Goal: Ask a question

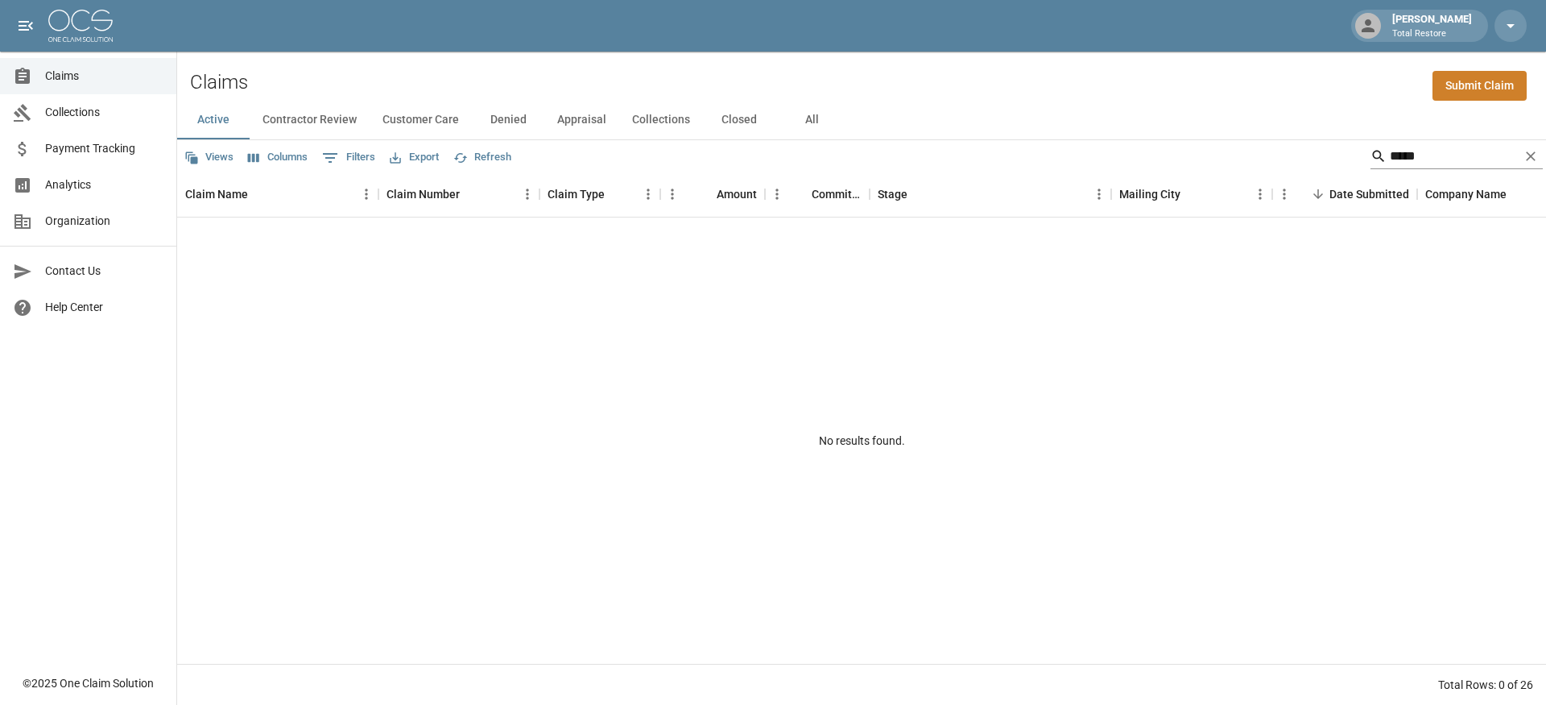
click at [1530, 153] on icon "Clear" at bounding box center [1531, 156] width 10 height 10
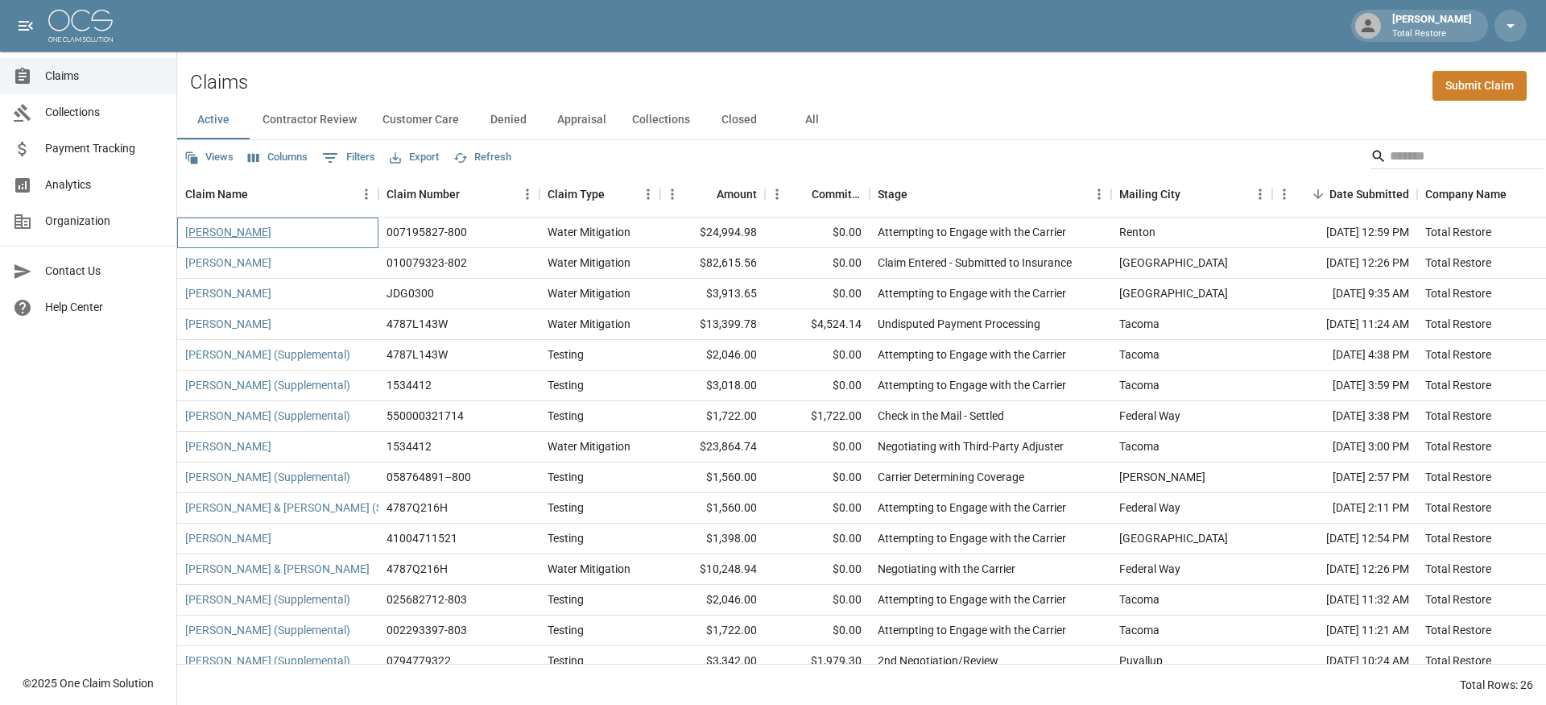
click at [236, 226] on link "[PERSON_NAME]" at bounding box center [228, 232] width 86 height 16
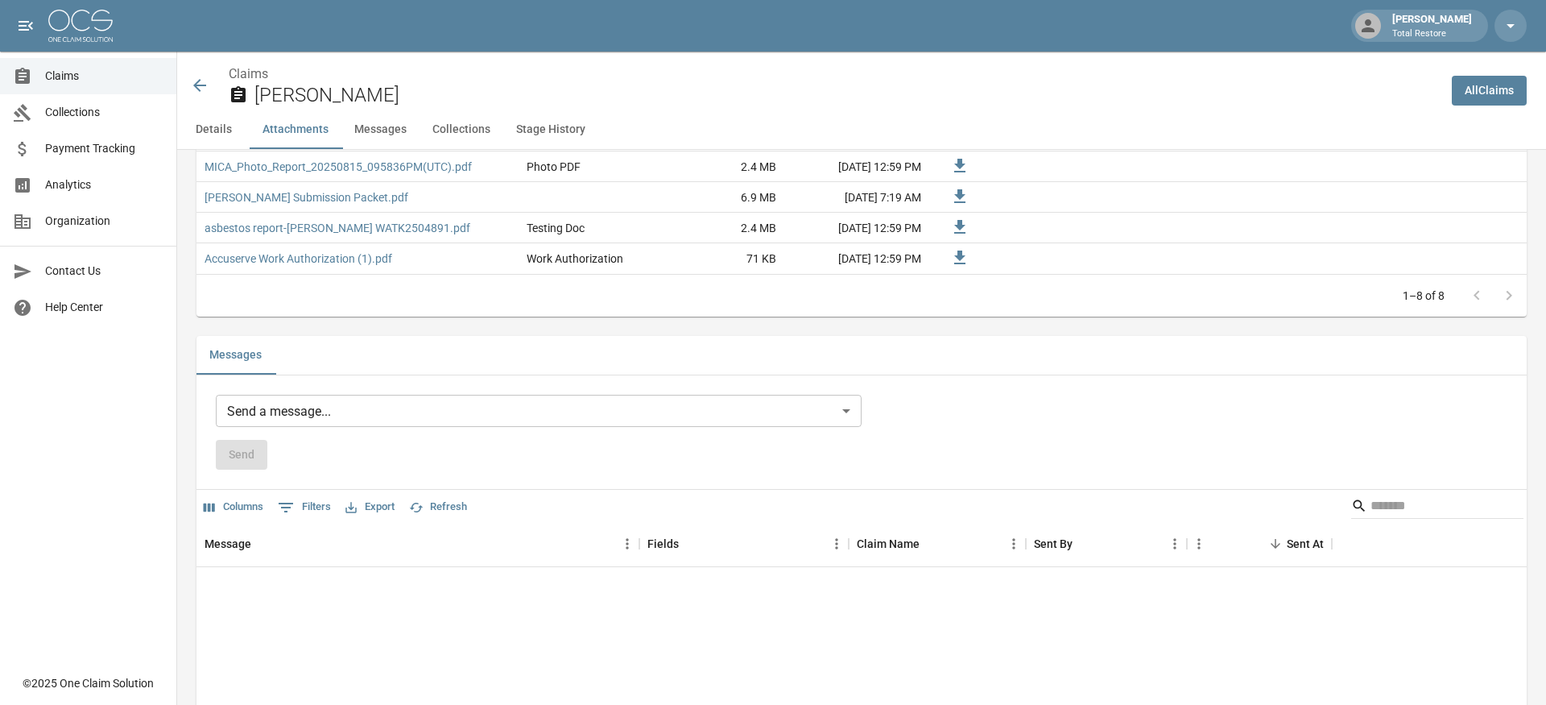
scroll to position [1224, 0]
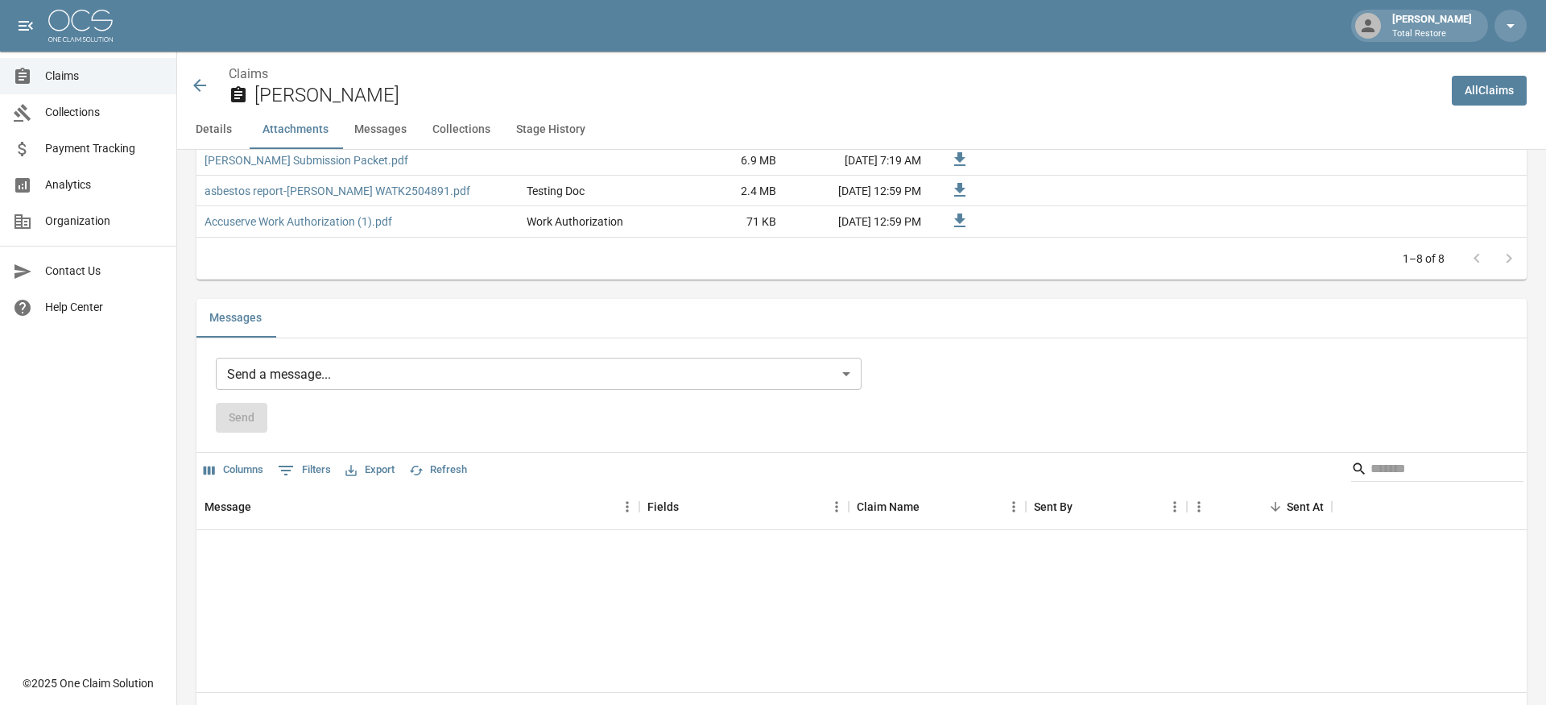
click at [582, 378] on body "[PERSON_NAME] Total Restore Claims Collections Payment Tracking Analytics Organ…" at bounding box center [773, 76] width 1546 height 2601
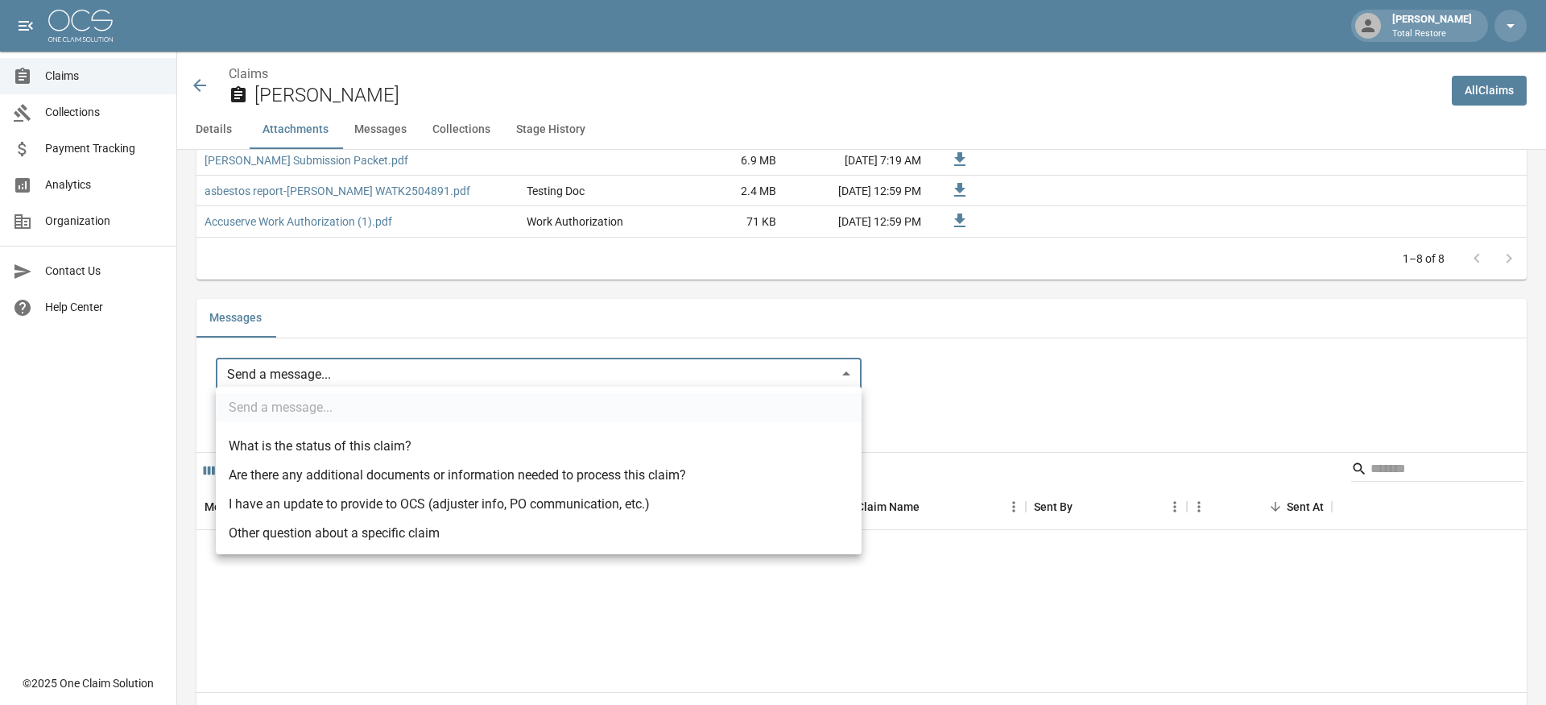
click at [395, 544] on li "Other question about a specific claim" at bounding box center [539, 533] width 646 height 29
type input "**********"
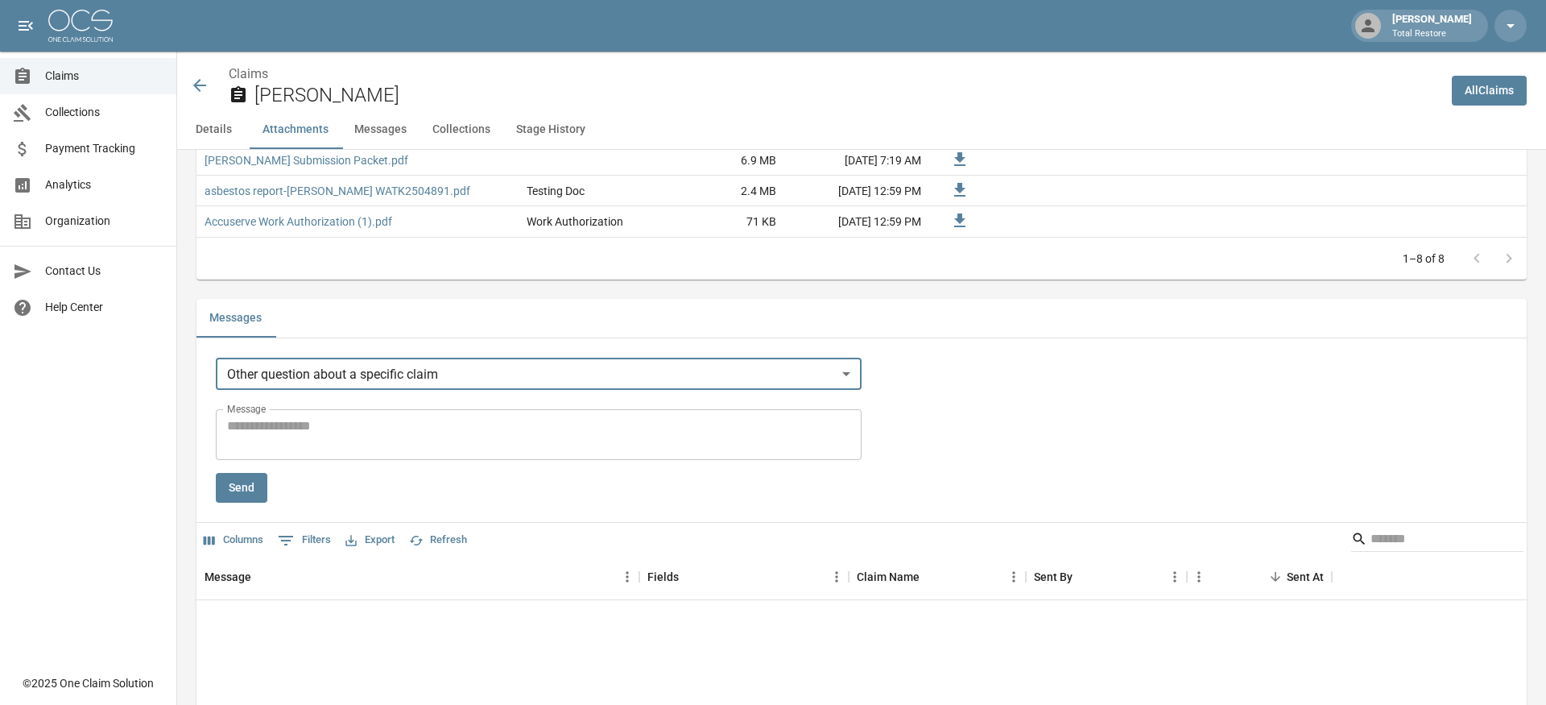
click at [504, 429] on textarea "Message" at bounding box center [538, 434] width 623 height 37
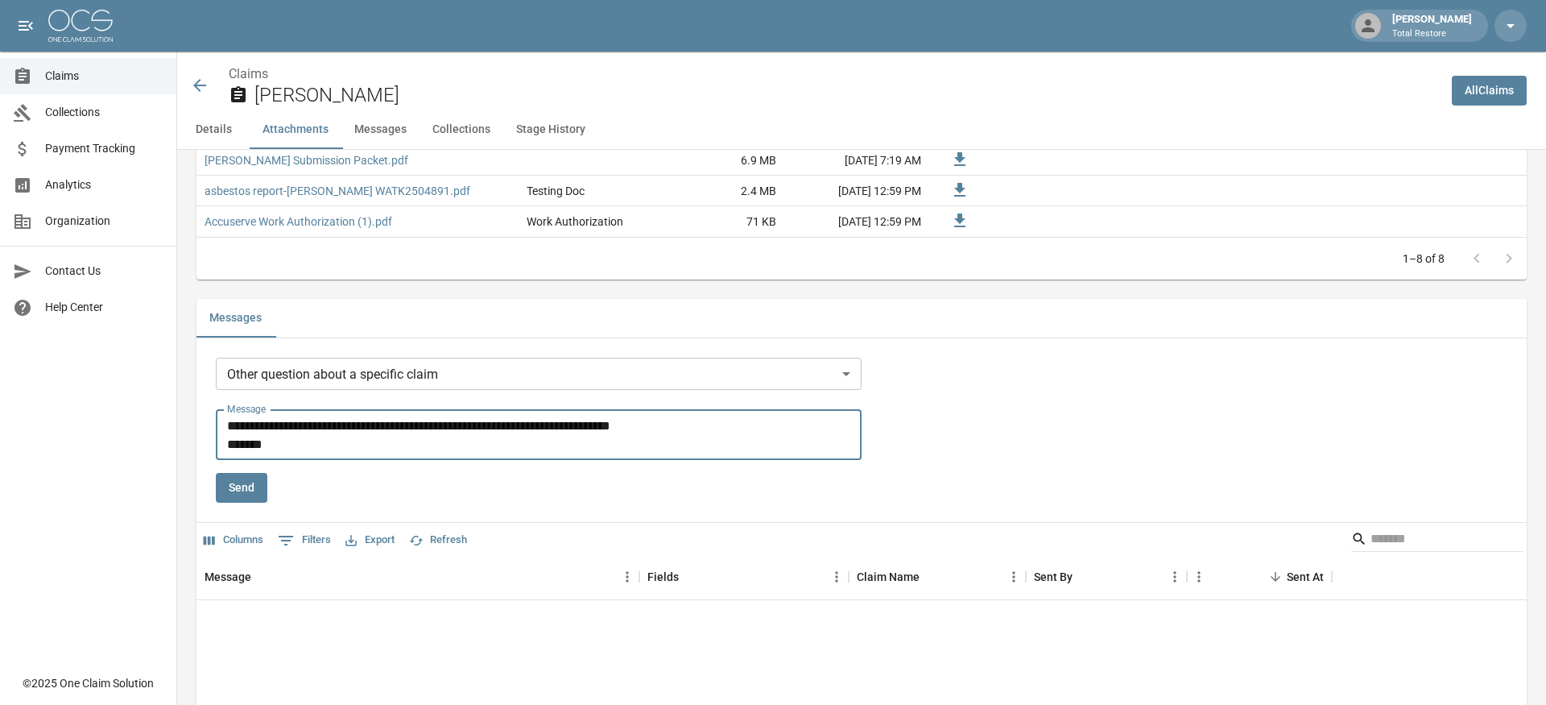
type textarea "**********"
click at [248, 482] on button "Send" at bounding box center [242, 488] width 52 height 30
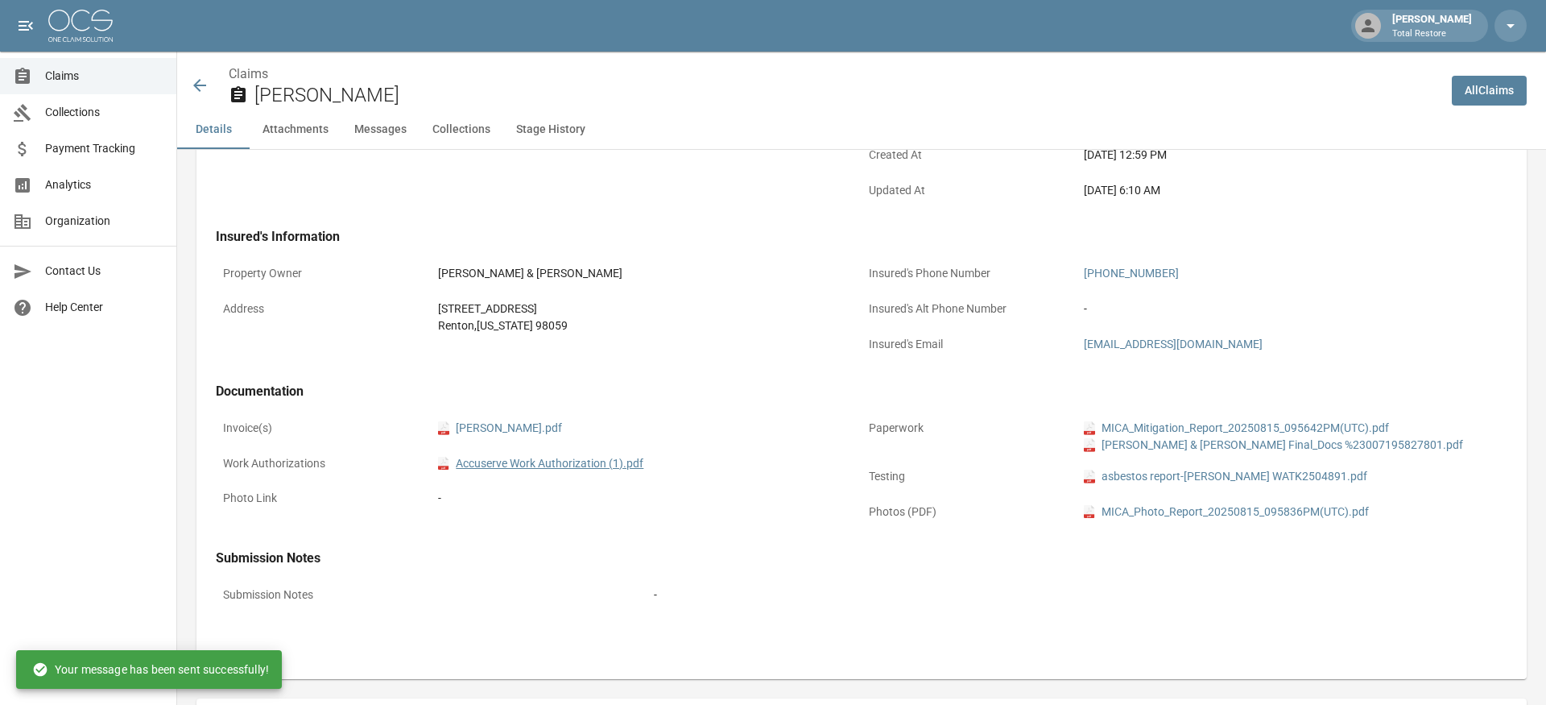
scroll to position [387, 0]
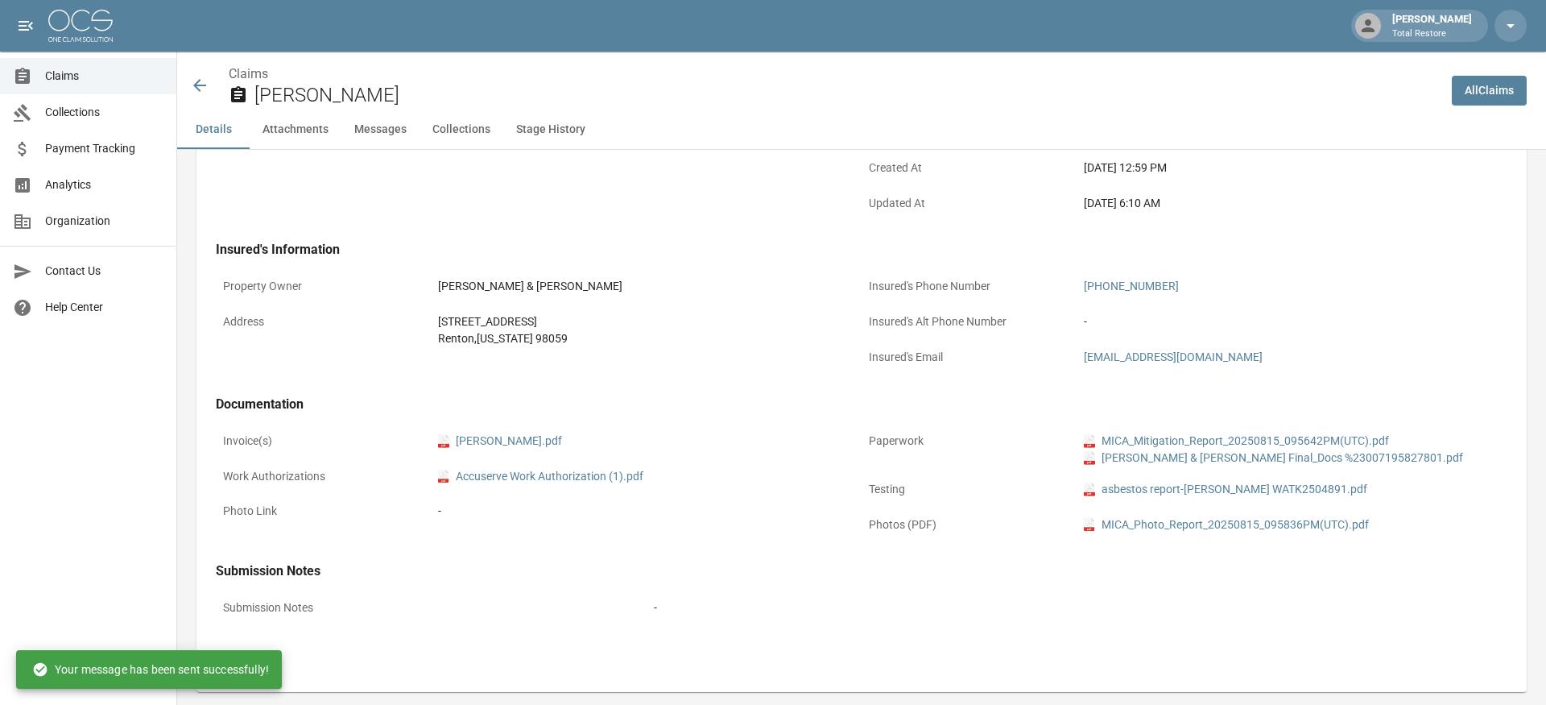
click at [193, 84] on icon at bounding box center [199, 85] width 19 height 19
